Goal: Information Seeking & Learning: Learn about a topic

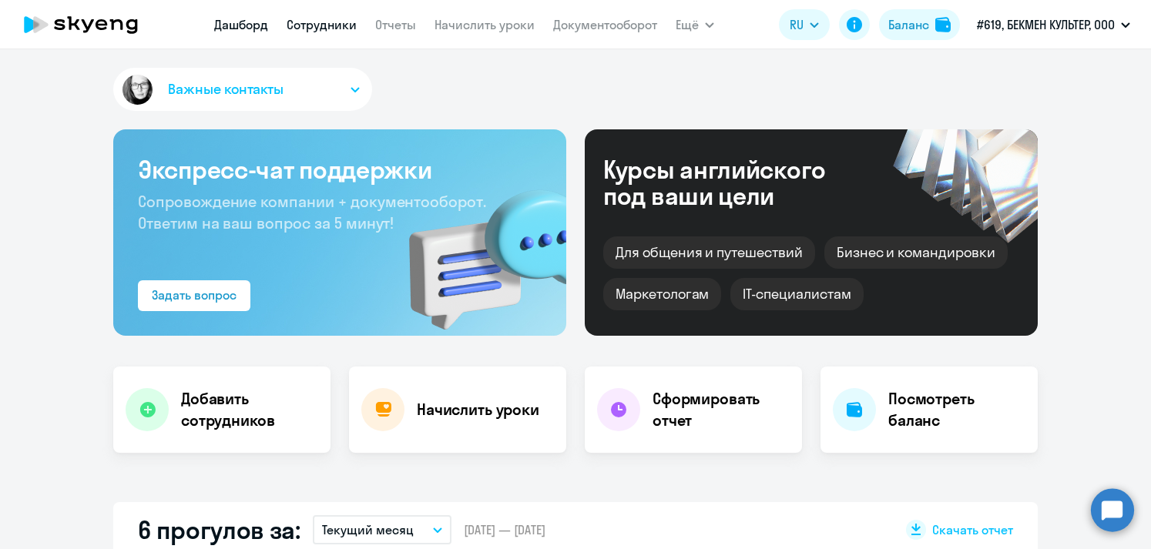
click at [308, 18] on link "Сотрудники" at bounding box center [322, 24] width 70 height 15
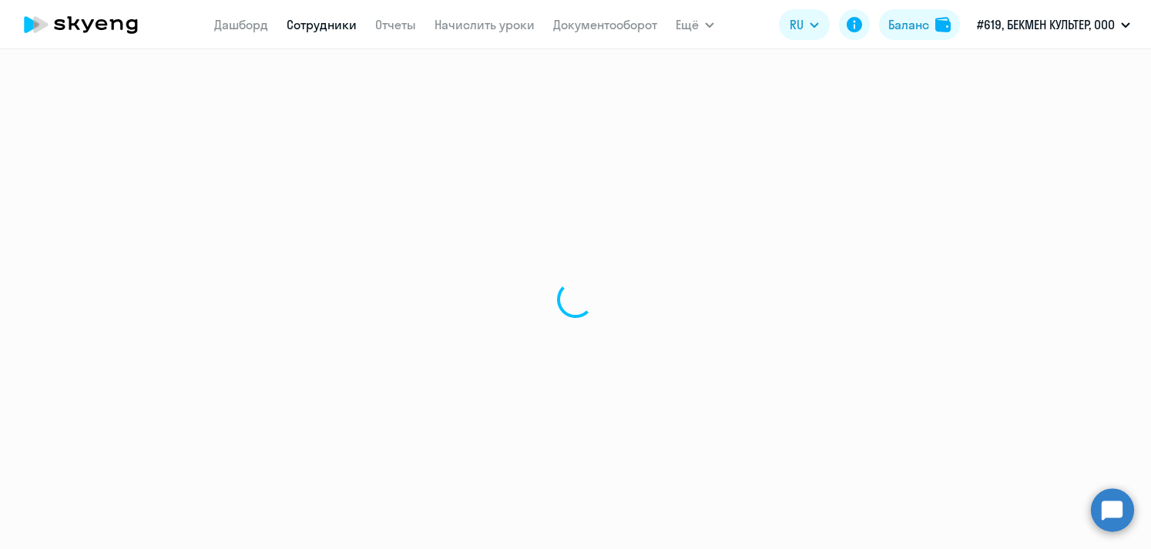
select select "30"
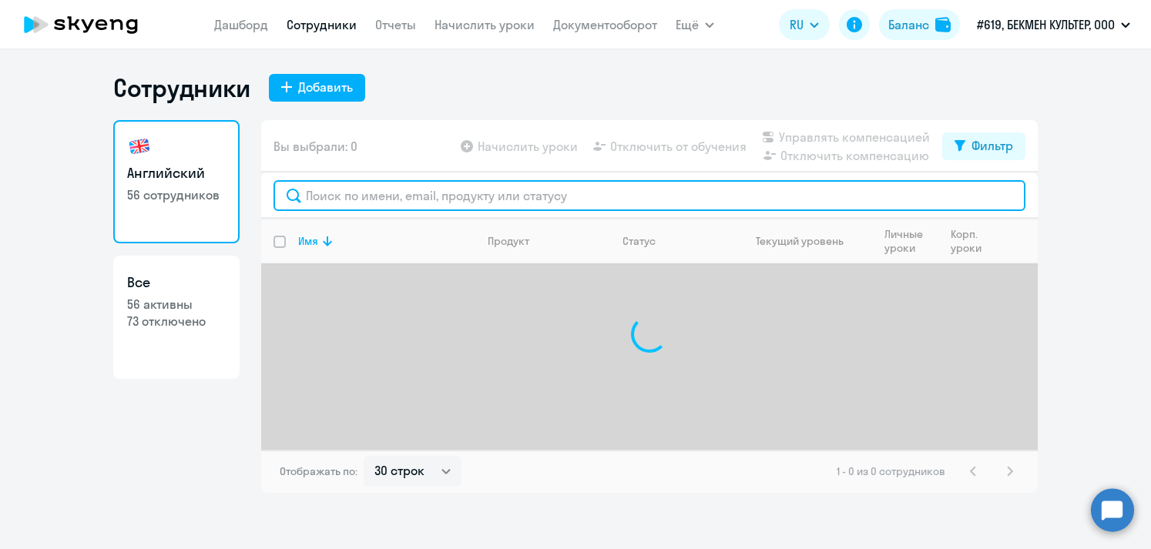
click at [328, 201] on input "text" at bounding box center [650, 195] width 752 height 31
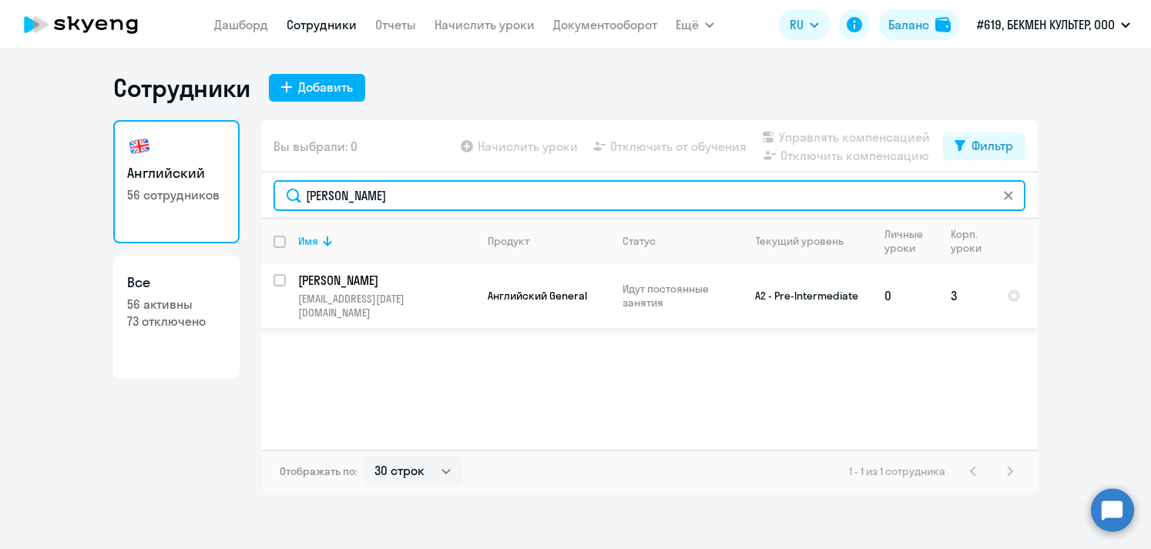
type input "[PERSON_NAME]"
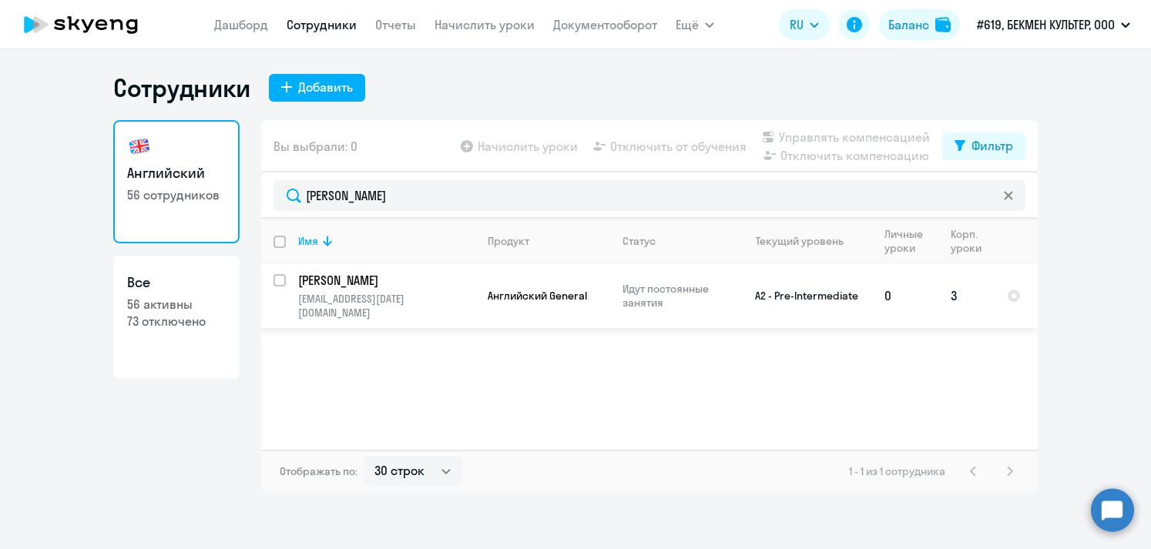
click at [378, 280] on p "[PERSON_NAME]" at bounding box center [385, 280] width 174 height 17
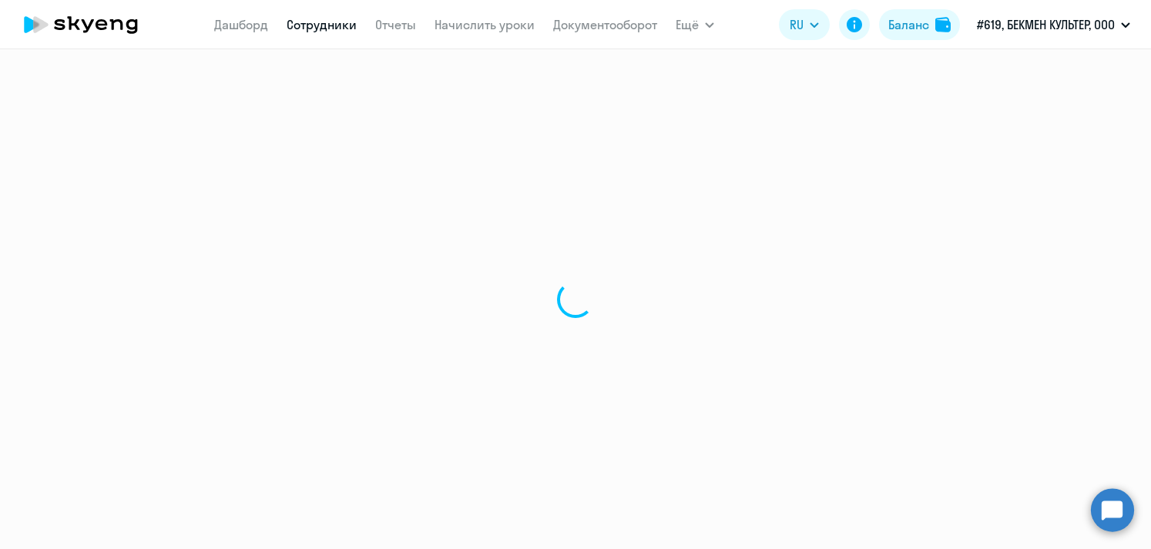
select select "english"
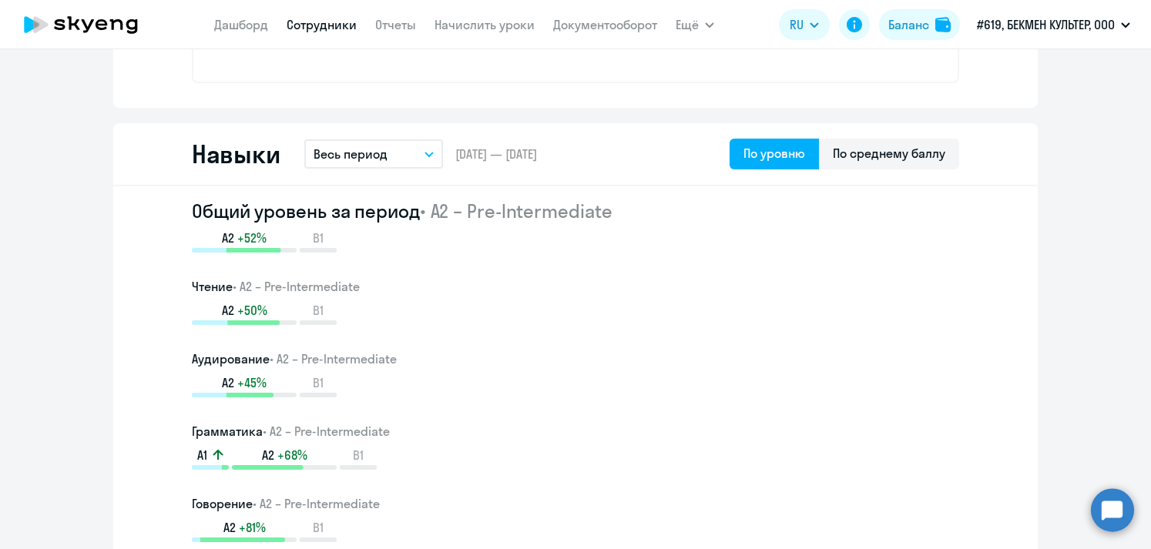
scroll to position [781, 0]
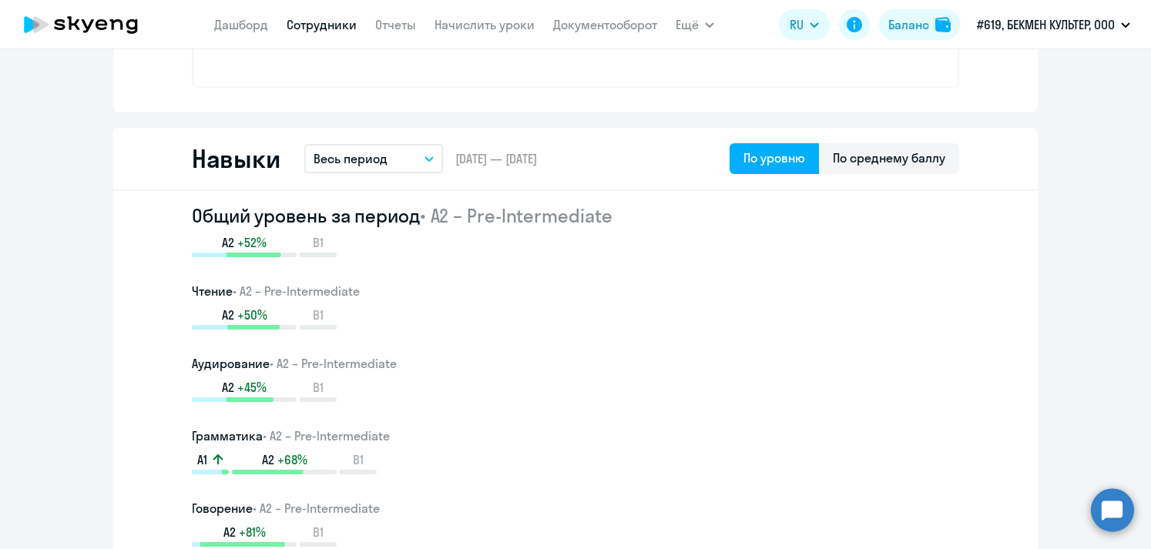
drag, startPoint x: 623, startPoint y: 221, endPoint x: 427, endPoint y: 220, distance: 196.5
click at [427, 220] on h2 "Общий уровень за период • A2 – Pre-Intermediate" at bounding box center [575, 215] width 767 height 25
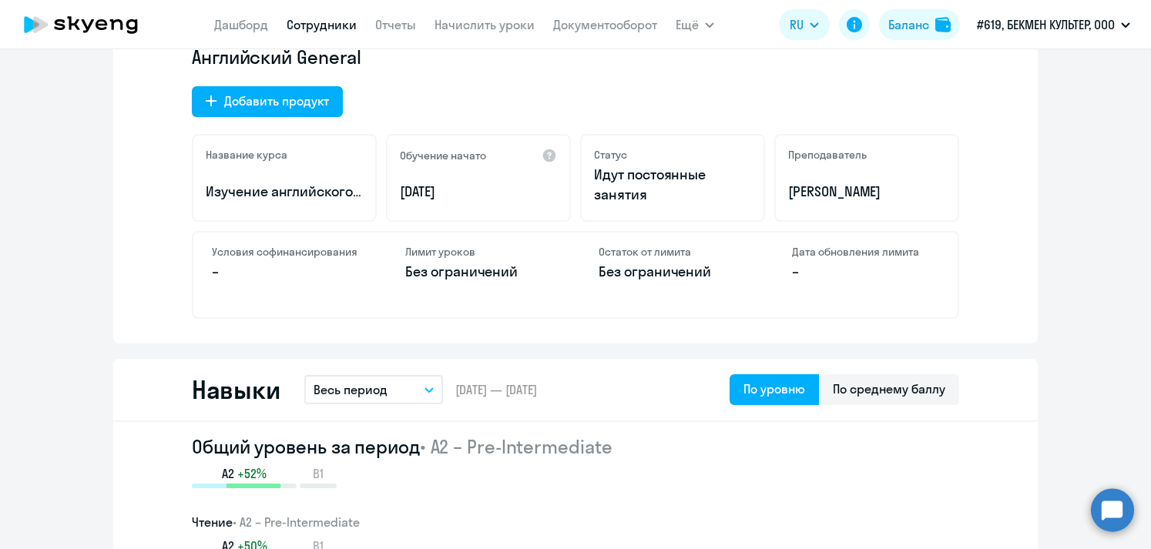
scroll to position [165, 0]
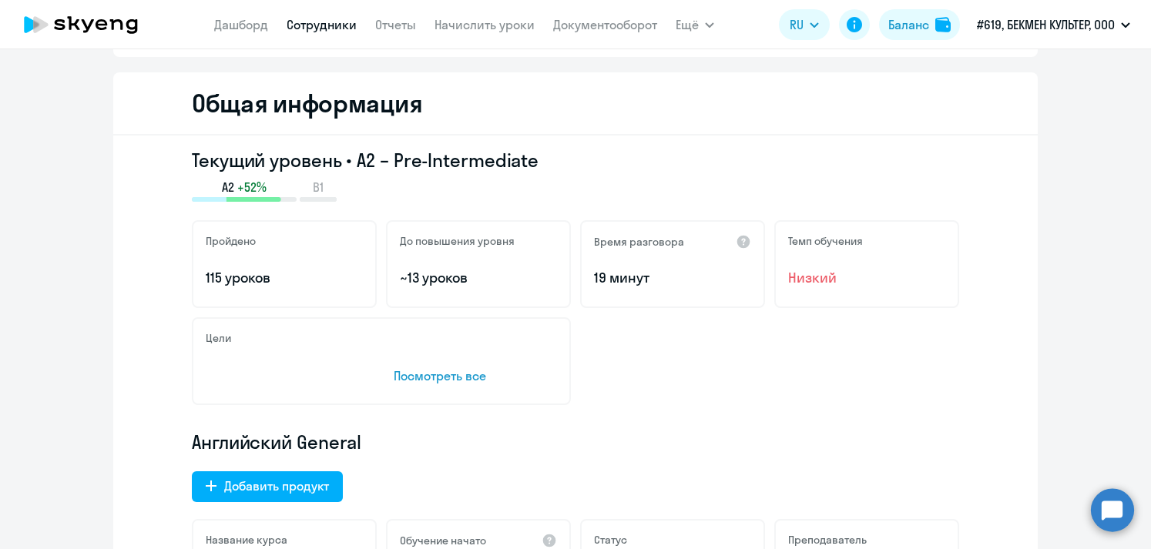
drag, startPoint x: 584, startPoint y: 276, endPoint x: 688, endPoint y: 292, distance: 105.3
click at [688, 292] on div "Время разговора 19 минут" at bounding box center [672, 264] width 185 height 88
drag, startPoint x: 401, startPoint y: 278, endPoint x: 510, endPoint y: 290, distance: 110.1
click at [510, 290] on div "До повышения уровня ~13 уроков" at bounding box center [478, 264] width 185 height 88
drag, startPoint x: 211, startPoint y: 267, endPoint x: 259, endPoint y: 304, distance: 60.4
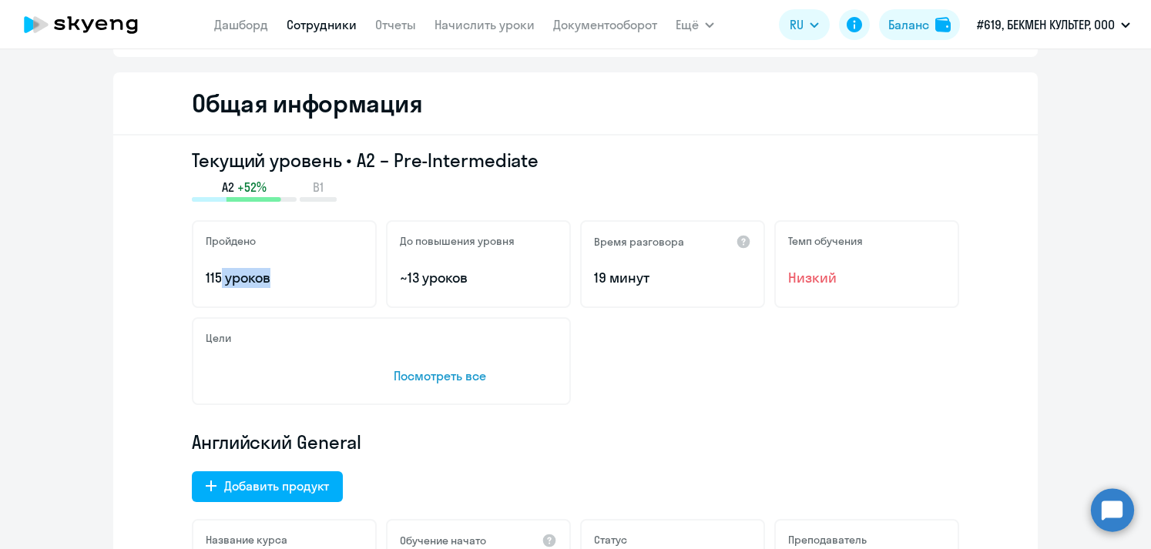
click at [259, 304] on div "Пройдено 115 уроков" at bounding box center [284, 264] width 185 height 88
